Goal: Find specific page/section: Find specific page/section

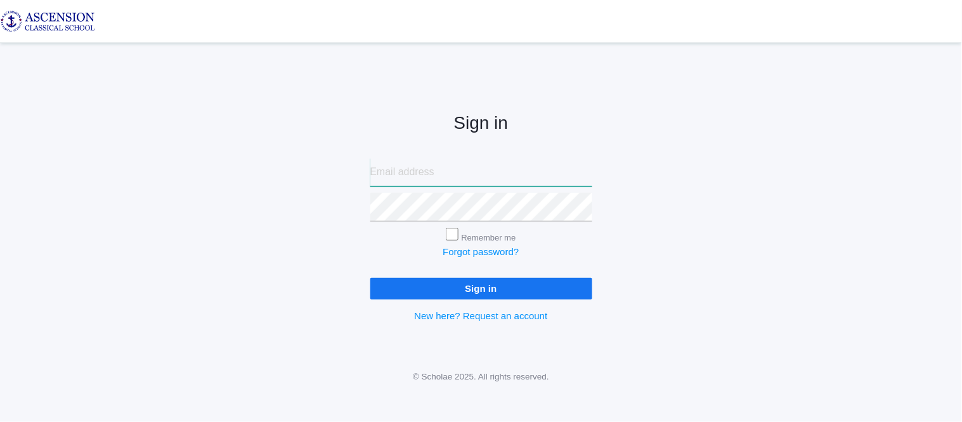
type input "[EMAIL_ADDRESS][DOMAIN_NAME]"
click at [405, 285] on input "Sign in" at bounding box center [481, 288] width 222 height 21
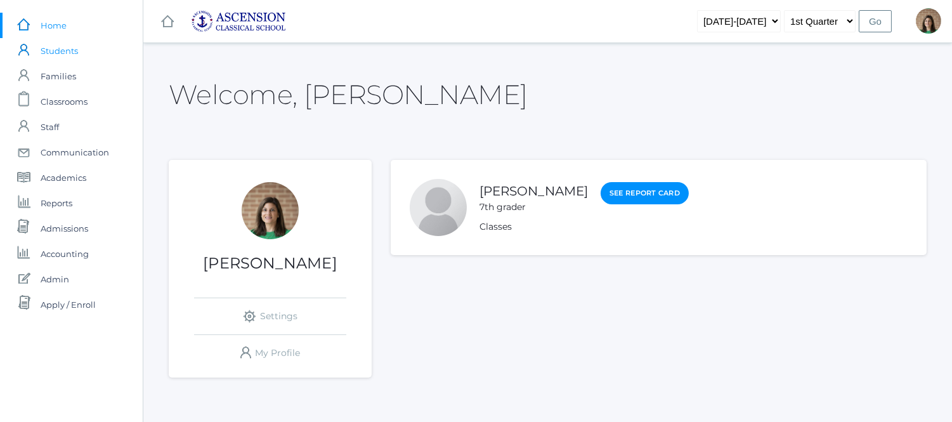
click at [70, 54] on span "Students" at bounding box center [59, 50] width 37 height 25
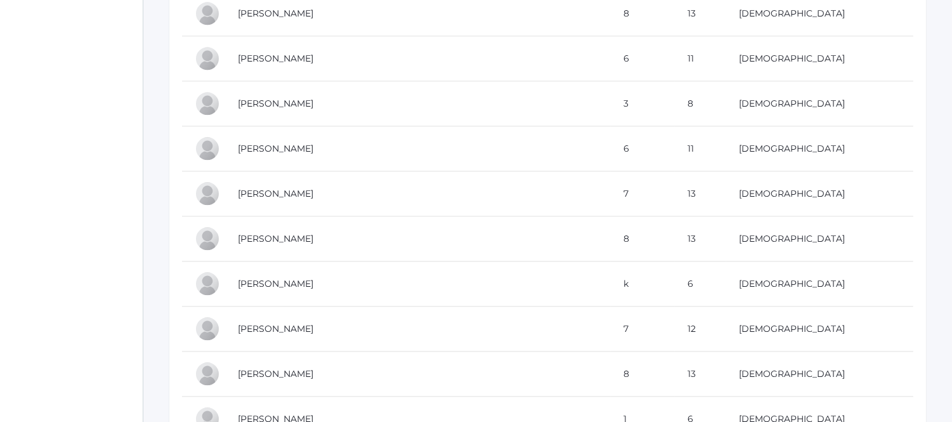
scroll to position [5243, 0]
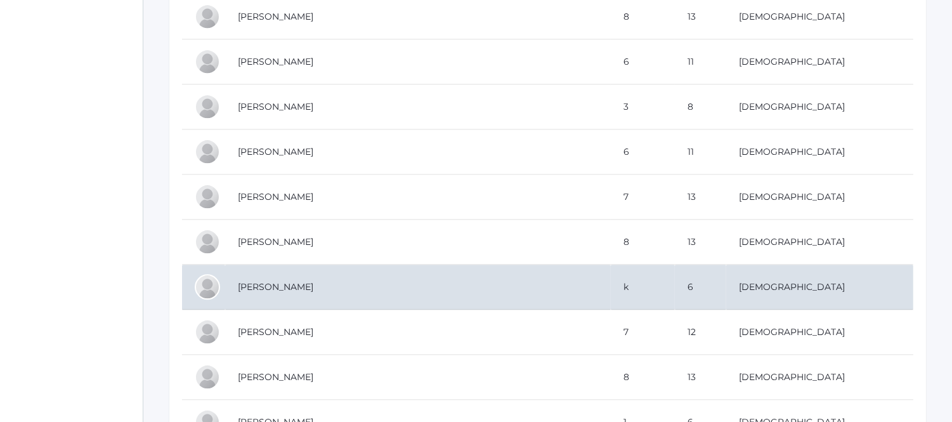
click at [460, 286] on td "Toups, Jude" at bounding box center [418, 286] width 386 height 45
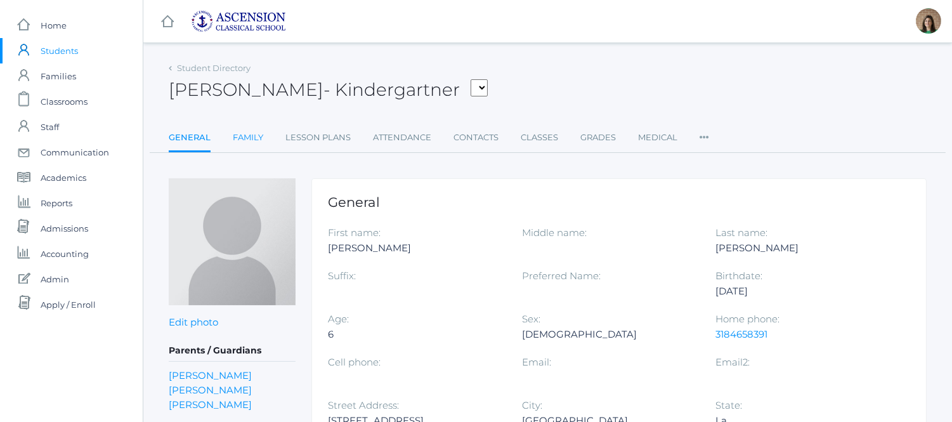
click at [251, 137] on link "Family" at bounding box center [248, 137] width 30 height 25
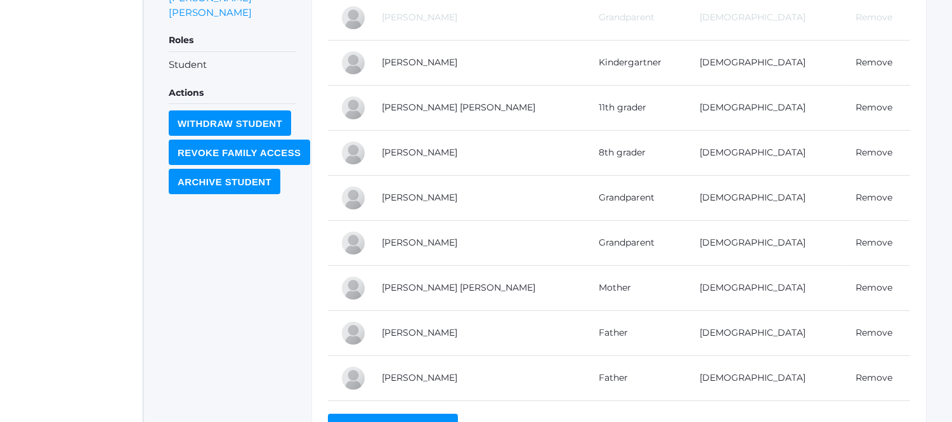
scroll to position [370, 0]
click at [424, 238] on link "[PERSON_NAME]" at bounding box center [419, 242] width 75 height 11
